Goal: Communication & Community: Answer question/provide support

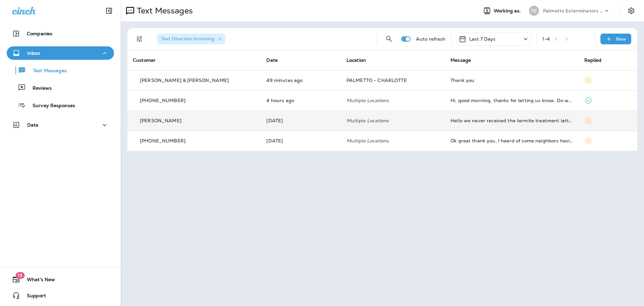
click at [527, 113] on td "Hello we never received the termite treatment letters for lots 27-29 at Walk 23…" at bounding box center [512, 120] width 134 height 20
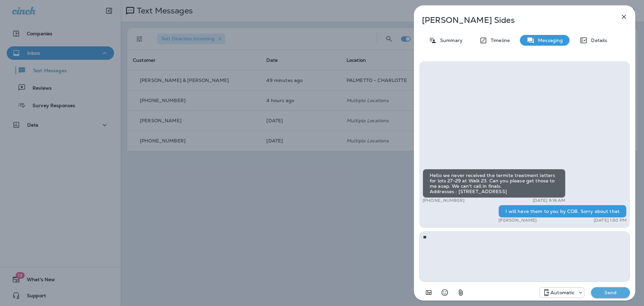
type textarea "*"
type textarea "**********"
click at [622, 293] on p "Send" at bounding box center [611, 292] width 28 height 6
click at [14, 44] on div "Okay" at bounding box center [8, 41] width 11 height 5
click at [562, 290] on p "Automatic" at bounding box center [563, 292] width 24 height 5
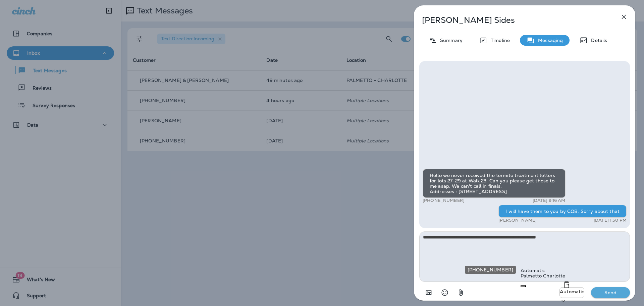
click at [554, 273] on p "Palmetto Charlotte" at bounding box center [543, 275] width 45 height 5
click at [9, 17] on icon "close" at bounding box center [7, 15] width 4 height 4
click at [615, 292] on p "Send" at bounding box center [611, 292] width 28 height 6
click at [14, 44] on div "Okay" at bounding box center [8, 41] width 11 height 5
click at [568, 295] on div "Automatic" at bounding box center [562, 292] width 44 height 8
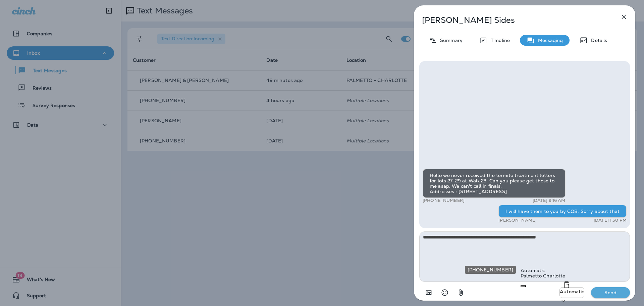
click at [559, 273] on div "Palmetto Charlotte" at bounding box center [543, 275] width 45 height 5
click at [11, 19] on icon "close" at bounding box center [7, 15] width 8 height 8
click at [564, 295] on p "Automatic" at bounding box center [563, 292] width 24 height 5
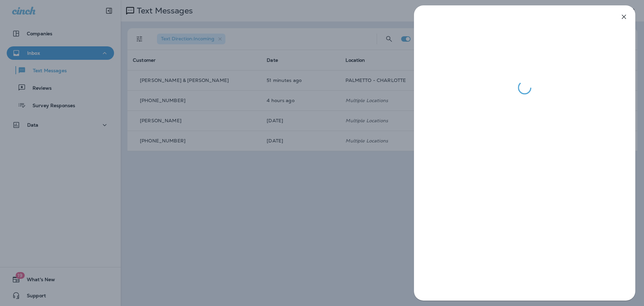
click at [364, 238] on div at bounding box center [322, 153] width 644 height 306
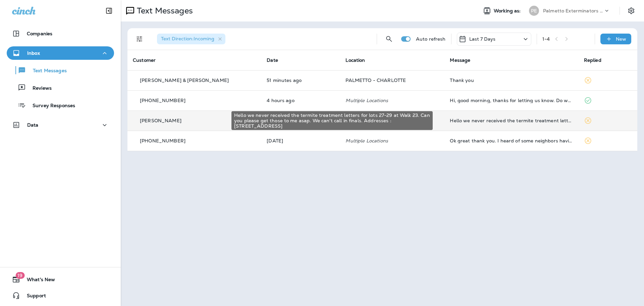
click at [528, 119] on div "Hello we never received the termite treatment letters for lots 27-29 at Walk 23…" at bounding box center [511, 120] width 123 height 5
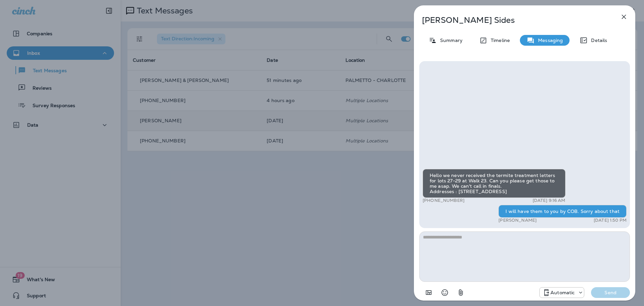
click at [152, 215] on div "[PERSON_NAME] Summary Timeline Messaging Details Hello we never received the te…" at bounding box center [322, 153] width 644 height 306
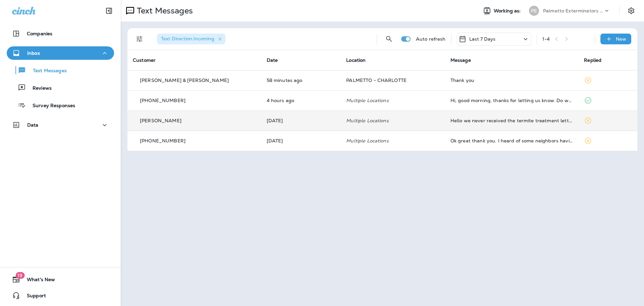
click at [487, 124] on td "Hello we never received the termite treatment letters for lots 27-29 at Walk 23…" at bounding box center [512, 120] width 134 height 20
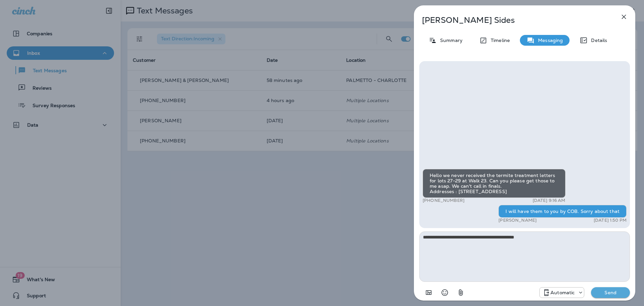
type textarea "**********"
click at [461, 291] on icon "button" at bounding box center [461, 292] width 8 height 8
click at [21, 115] on button "Cancel" at bounding box center [10, 111] width 21 height 7
click at [459, 292] on icon "button" at bounding box center [461, 292] width 4 height 6
click at [112, 22] on button "Upload top-level file" at bounding box center [85, 18] width 52 height 7
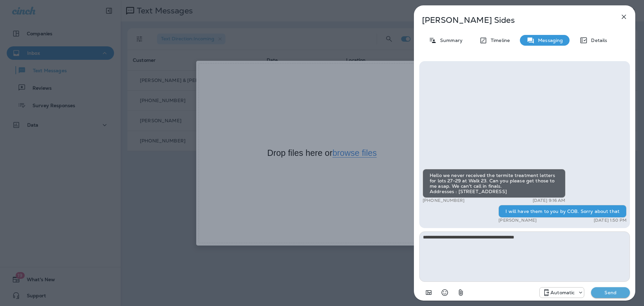
click at [354, 155] on button "browse files" at bounding box center [355, 153] width 44 height 9
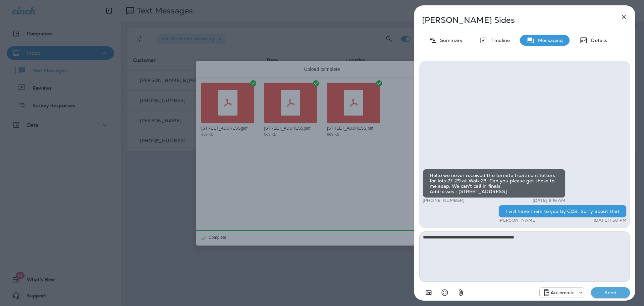
click at [438, 236] on button "Done" at bounding box center [436, 237] width 16 height 9
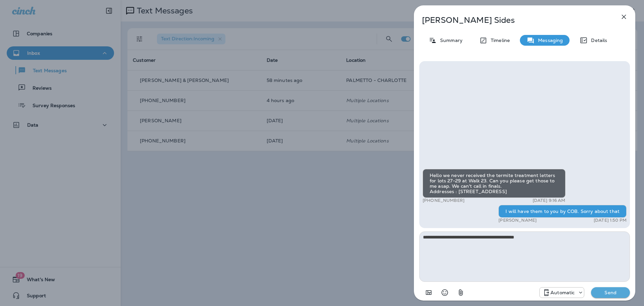
click at [203, 140] on div "[STREET_ADDRESS]pdf" at bounding box center [160, 132] width 321 height 13
click at [203, 175] on td "[STREET_ADDRESS]pdf" at bounding box center [161, 183] width 322 height 50
click at [206, 227] on div "[STREET_ADDRESS]pdf" at bounding box center [160, 233] width 321 height 13
click at [205, 140] on div "[STREET_ADDRESS]pdf" at bounding box center [160, 132] width 321 height 13
click at [42, 259] on button "Attach" at bounding box center [31, 262] width 21 height 7
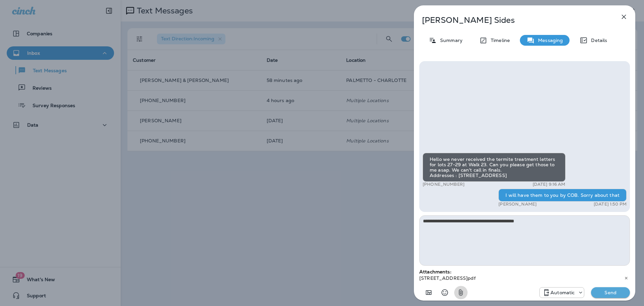
click at [463, 290] on icon "button" at bounding box center [461, 292] width 8 height 8
click at [21, 259] on button "Cancel" at bounding box center [10, 262] width 21 height 7
click at [601, 298] on div "Automatic Send" at bounding box center [524, 290] width 211 height 17
click at [601, 294] on p "Send" at bounding box center [611, 292] width 28 height 6
click at [14, 44] on div "Okay" at bounding box center [8, 41] width 11 height 5
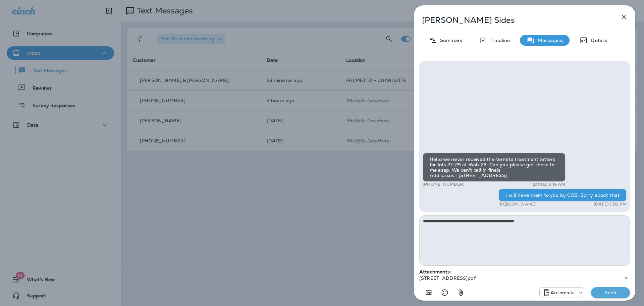
click at [554, 294] on p "Automatic" at bounding box center [563, 292] width 24 height 5
click at [550, 273] on p "Palmetto Charlotte" at bounding box center [543, 275] width 45 height 5
click at [35, 44] on div "Okay" at bounding box center [28, 41] width 11 height 5
click at [610, 297] on button "Send" at bounding box center [610, 292] width 39 height 11
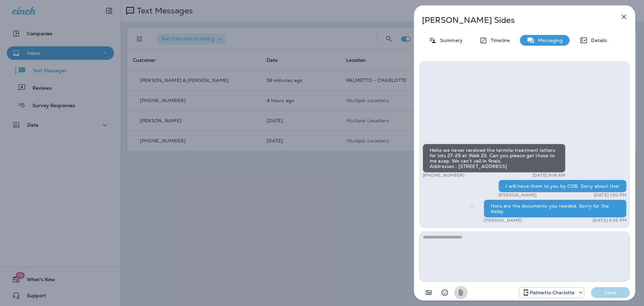
click at [464, 294] on icon "button" at bounding box center [461, 292] width 8 height 8
click at [169, 185] on p "[STREET_ADDRESS]pdf" at bounding box center [160, 187] width 321 height 5
click at [42, 259] on button "Attach" at bounding box center [31, 262] width 21 height 7
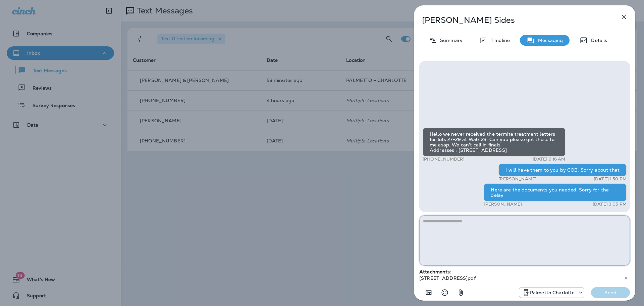
click at [520, 241] on textarea at bounding box center [524, 240] width 211 height 50
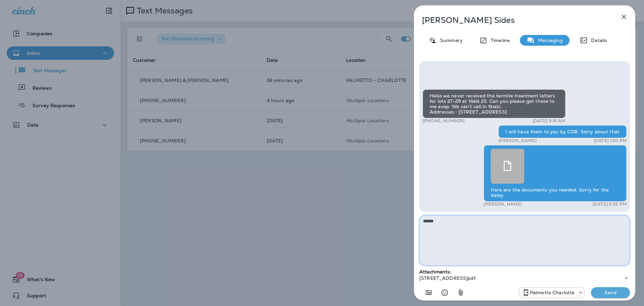
type textarea "******"
click at [607, 292] on p "Send" at bounding box center [611, 292] width 28 height 6
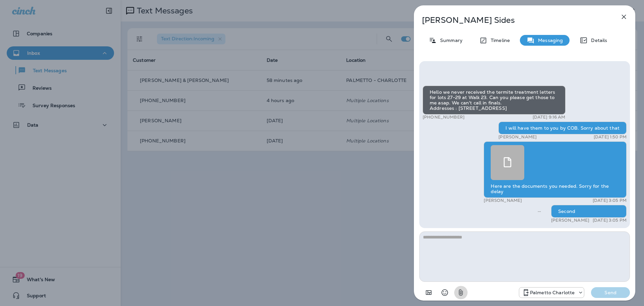
click at [460, 297] on button "button" at bounding box center [460, 292] width 13 height 13
click at [170, 235] on p "[STREET_ADDRESS]pdf" at bounding box center [160, 237] width 321 height 5
click at [42, 259] on button "Attach" at bounding box center [31, 262] width 21 height 7
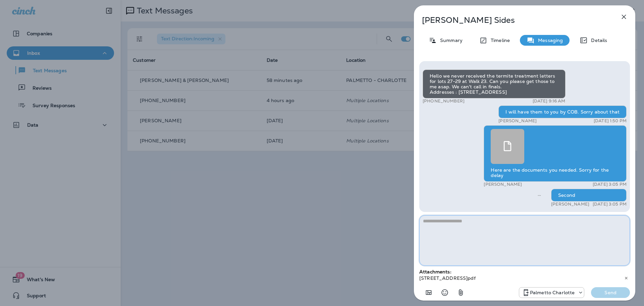
click at [511, 235] on textarea at bounding box center [524, 240] width 211 height 50
type textarea "*****"
click at [606, 293] on p "Send" at bounding box center [611, 292] width 28 height 6
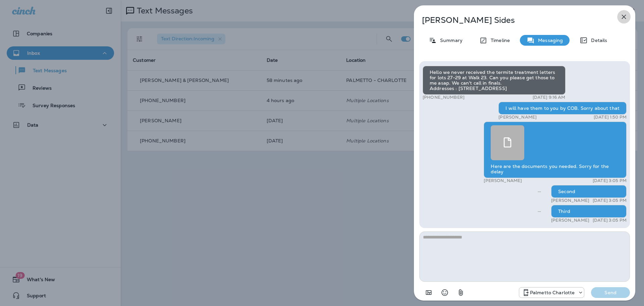
click at [626, 16] on icon "button" at bounding box center [624, 17] width 8 height 8
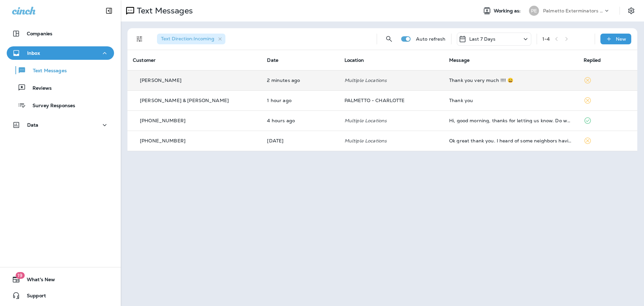
click at [543, 83] on div "Thank you very much !!!! 😀" at bounding box center [510, 80] width 123 height 5
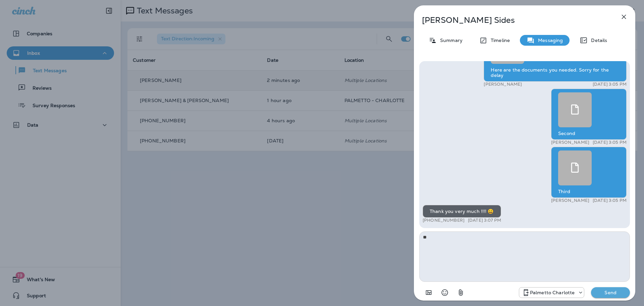
type textarea "*"
click at [446, 293] on icon "Select an emoji" at bounding box center [445, 292] width 8 height 8
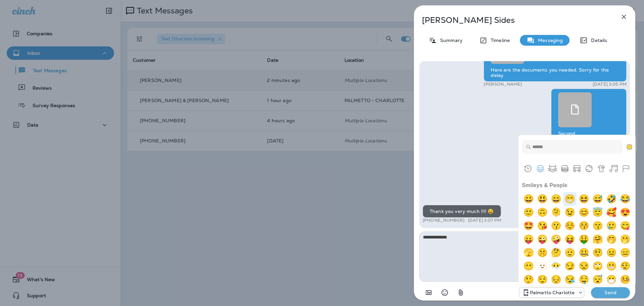
click at [576, 201] on img "grin" at bounding box center [569, 198] width 13 height 13
type textarea "**********"
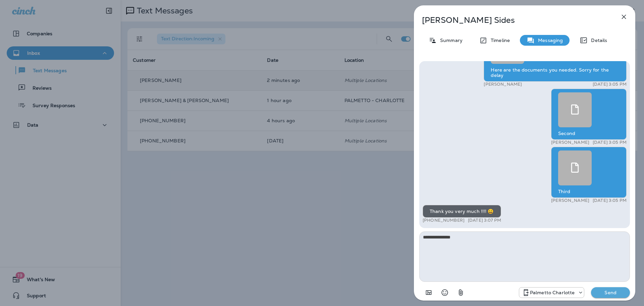
click at [615, 293] on p "Send" at bounding box center [611, 292] width 28 height 6
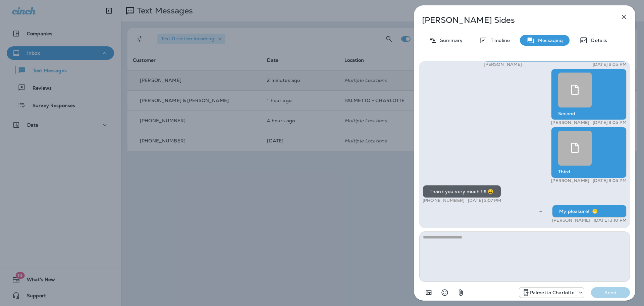
click at [622, 18] on icon "button" at bounding box center [624, 17] width 4 height 4
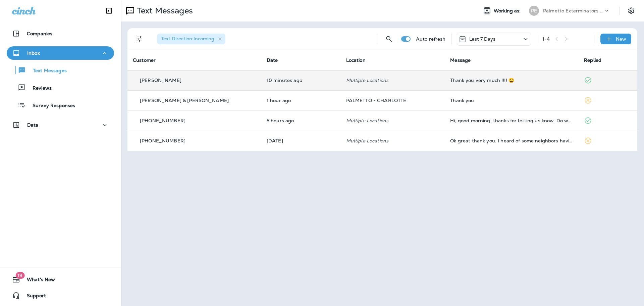
click at [448, 218] on div "Text Messages Working as: PE Palmetto Exterminators LLC Text Direction : Incomi…" at bounding box center [382, 153] width 523 height 306
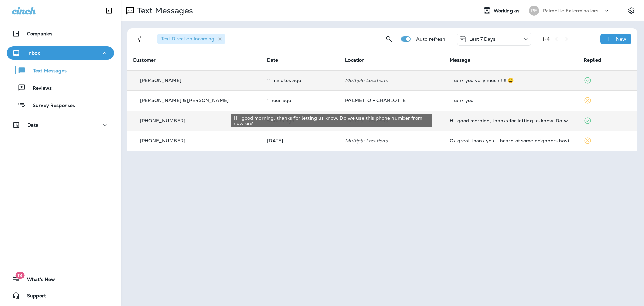
click at [483, 122] on div "Hi, good morning, thanks for letting us know. Do we use this phone number from …" at bounding box center [511, 120] width 123 height 5
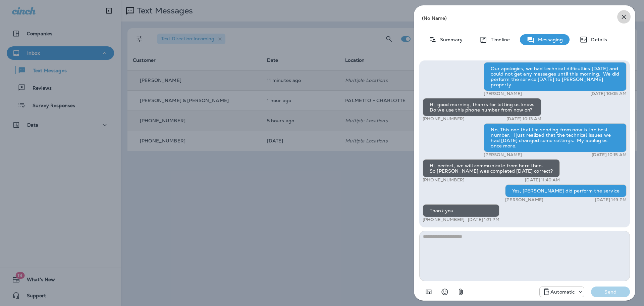
click at [627, 19] on icon "button" at bounding box center [624, 17] width 8 height 8
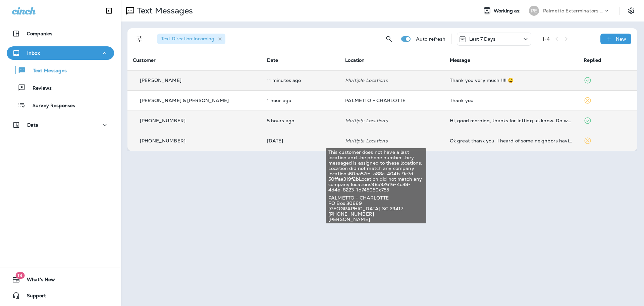
click at [387, 140] on p "Multiple Locations" at bounding box center [392, 140] width 94 height 5
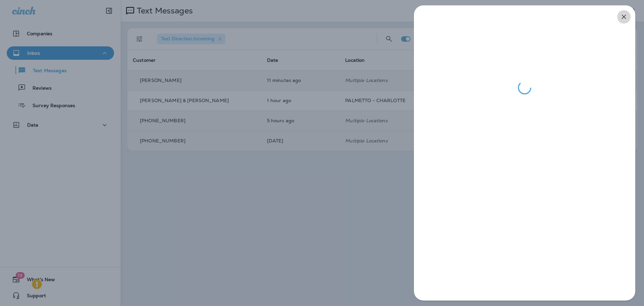
click at [625, 17] on icon "button" at bounding box center [624, 17] width 8 height 8
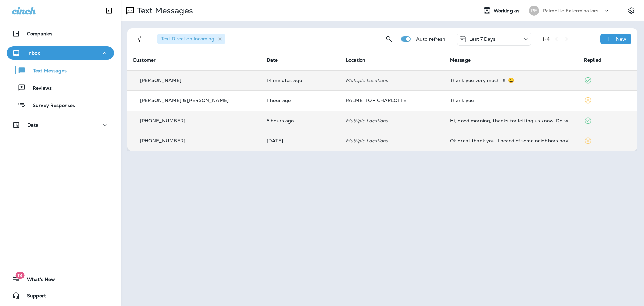
click at [462, 203] on div "Text Messages Working as: PE Palmetto Exterminators LLC Text Direction : Incomi…" at bounding box center [382, 153] width 523 height 306
